Goal: Find specific page/section: Find specific page/section

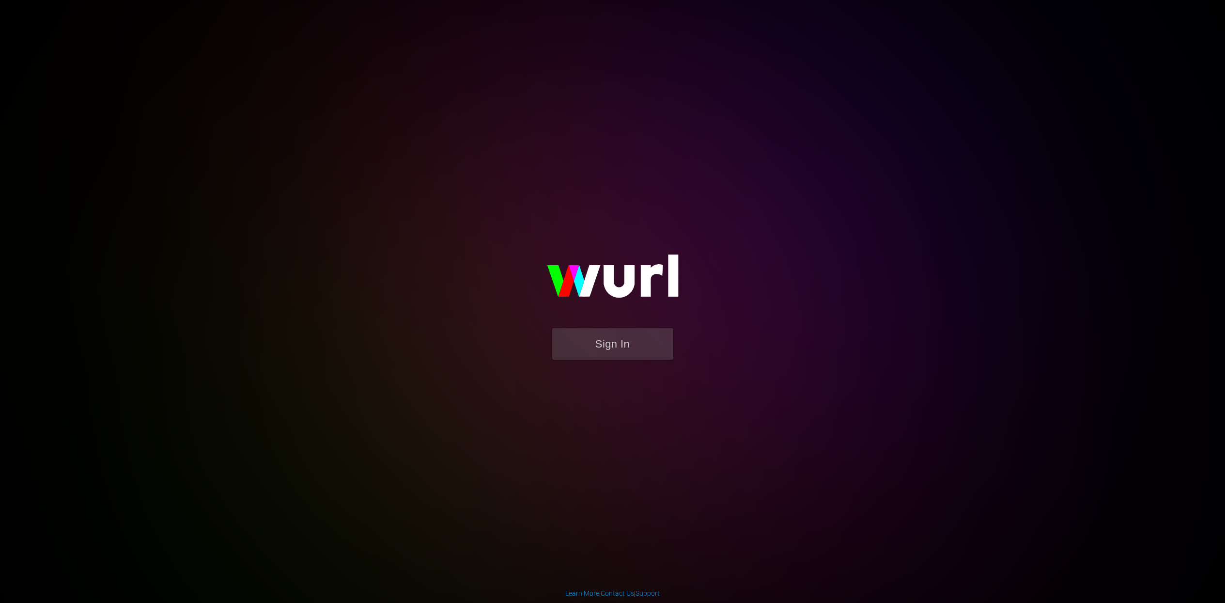
click at [608, 341] on button "Sign In" at bounding box center [612, 343] width 121 height 31
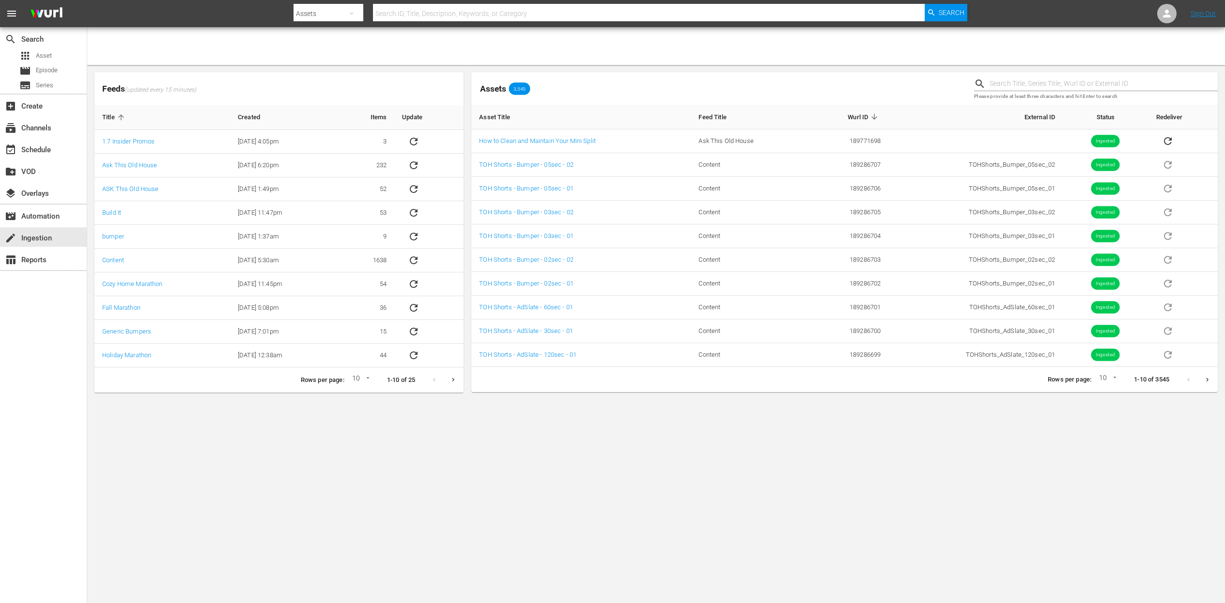
click at [733, 88] on div "Assets 3,545" at bounding box center [718, 89] width 495 height 16
click at [43, 74] on span "Episode" at bounding box center [47, 70] width 22 height 10
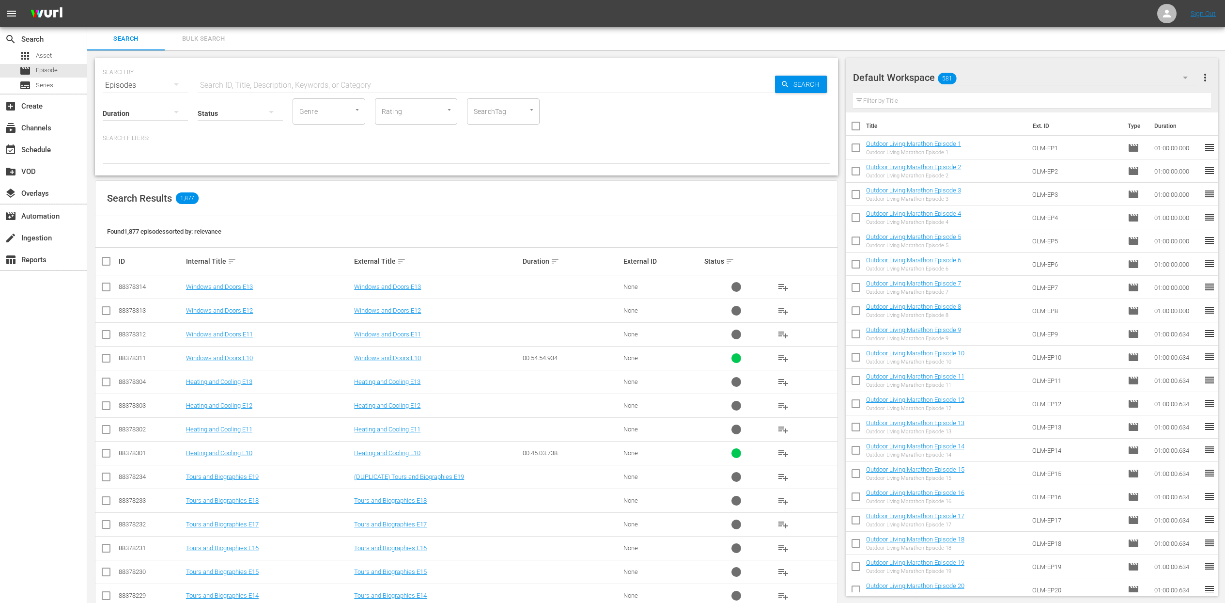
click at [516, 109] on div "SearchTag" at bounding box center [503, 111] width 73 height 26
click at [530, 109] on icon "Open" at bounding box center [531, 109] width 7 height 7
click at [530, 109] on icon "Close" at bounding box center [531, 109] width 7 height 7
click at [137, 142] on p "Search Filters:" at bounding box center [467, 138] width 728 height 8
click at [176, 112] on icon "button" at bounding box center [176, 112] width 5 height 2
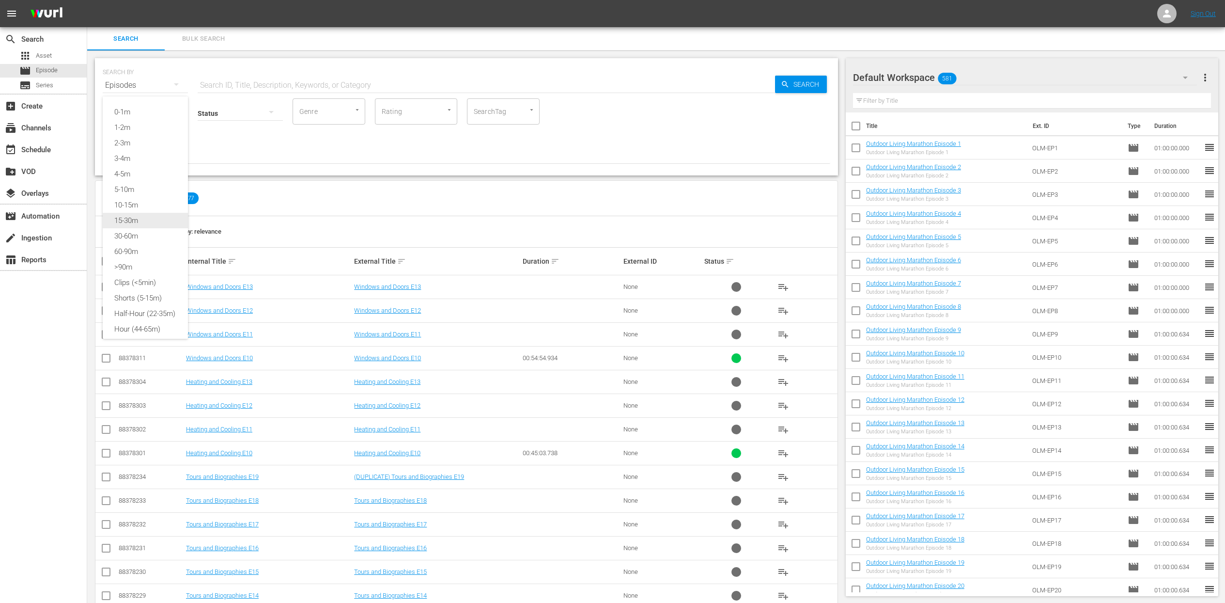
click at [148, 223] on div "15-30m" at bounding box center [145, 221] width 85 height 16
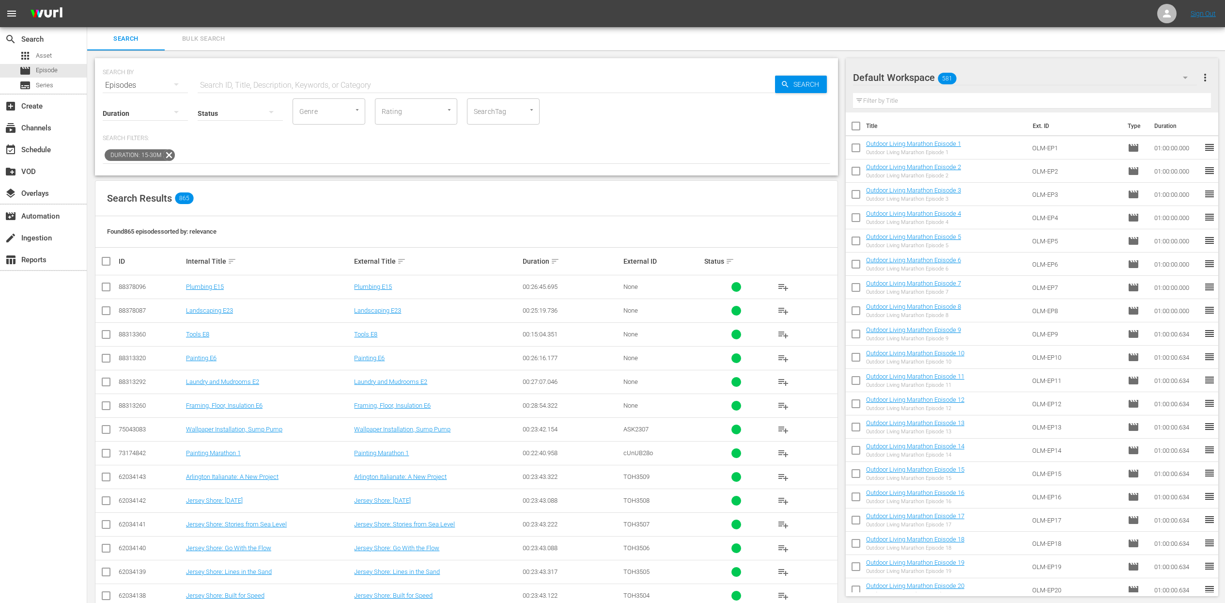
click at [455, 205] on div "Search Results 865" at bounding box center [466, 198] width 742 height 35
click at [169, 155] on icon at bounding box center [169, 155] width 13 height 13
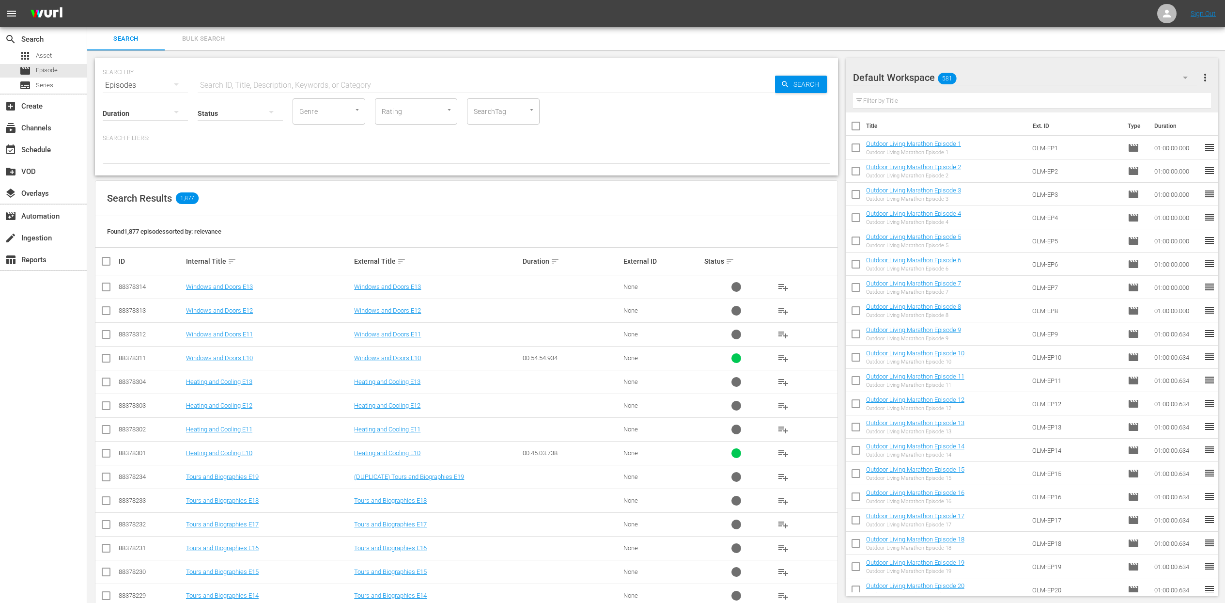
click at [130, 139] on p "Search Filters:" at bounding box center [467, 138] width 728 height 8
click at [178, 110] on icon "button" at bounding box center [177, 112] width 12 height 12
click at [135, 236] on div "30-60m" at bounding box center [145, 236] width 85 height 16
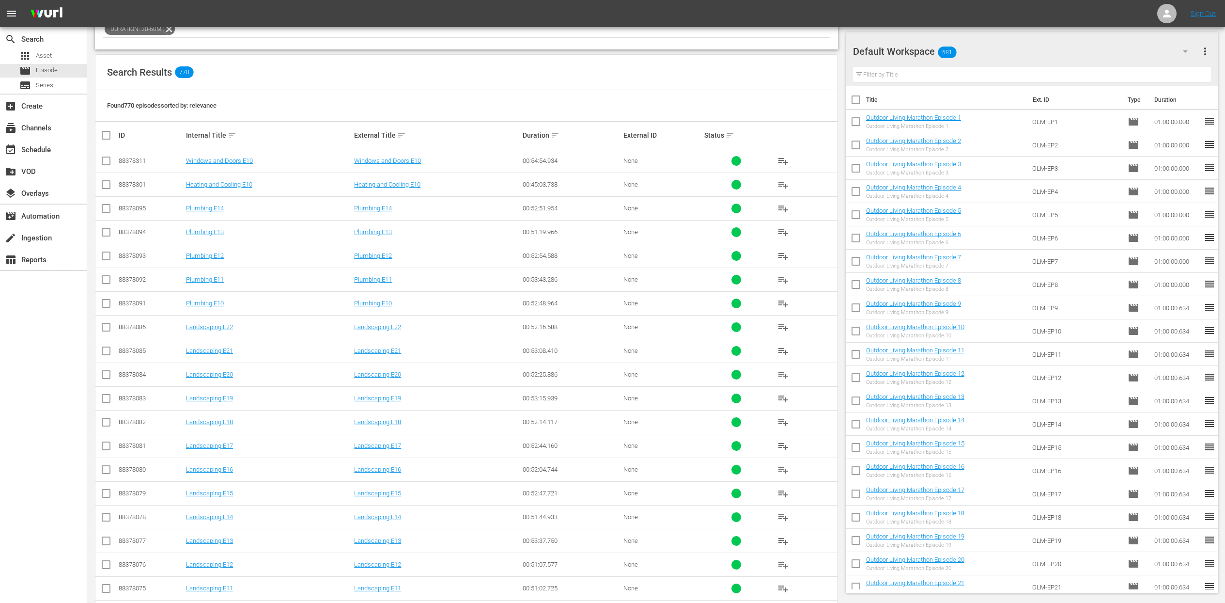
scroll to position [127, 0]
click at [384, 417] on link "Landscaping E18" at bounding box center [377, 420] width 47 height 7
